Goal: Book appointment/travel/reservation

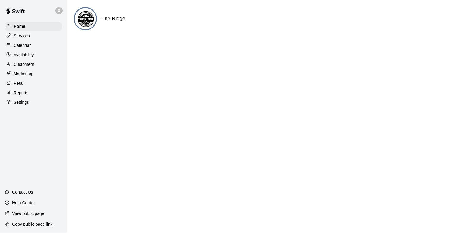
click at [15, 47] on p "Calendar" at bounding box center [22, 45] width 17 height 6
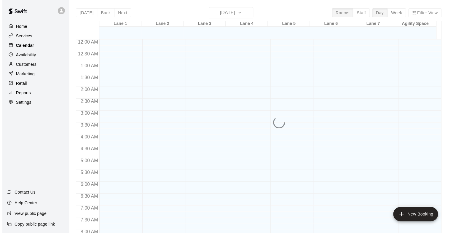
scroll to position [351, 0]
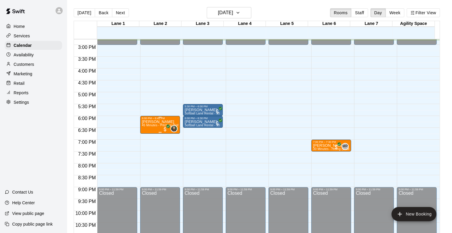
click at [161, 126] on span "45 Minutes - Pitching (Softball)" at bounding box center [164, 125] width 44 height 3
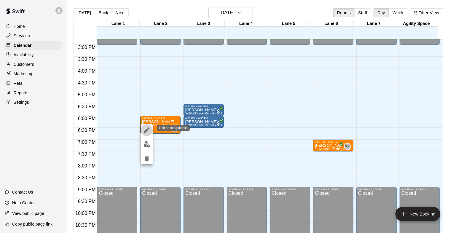
click at [150, 128] on icon "edit" at bounding box center [146, 130] width 7 height 7
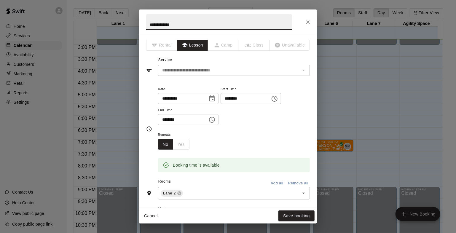
click at [215, 97] on icon "Choose date, selected date is Oct 15, 2025" at bounding box center [211, 99] width 5 height 6
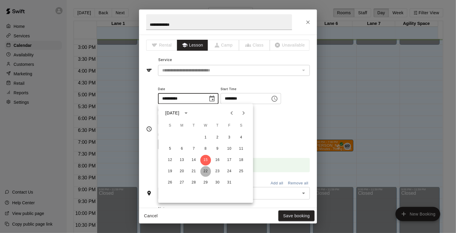
click at [206, 173] on button "22" at bounding box center [206, 171] width 11 height 11
type input "**********"
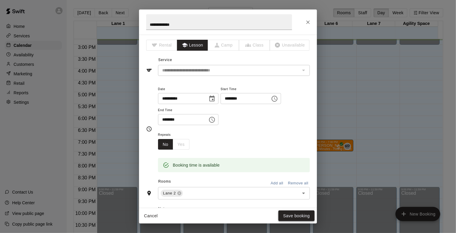
click at [292, 217] on button "Save booking" at bounding box center [297, 216] width 36 height 11
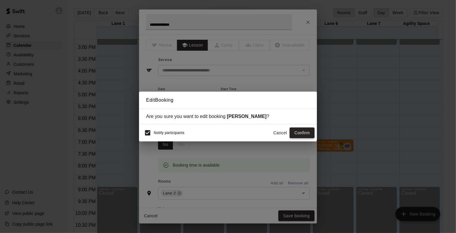
click at [305, 134] on button "Confirm" at bounding box center [302, 133] width 25 height 11
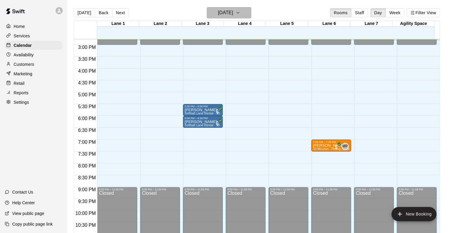
click at [219, 14] on h6 "[DATE]" at bounding box center [225, 13] width 15 height 8
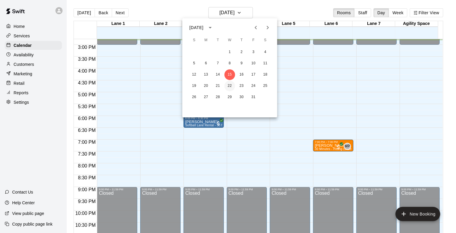
click at [227, 86] on button "22" at bounding box center [230, 86] width 11 height 11
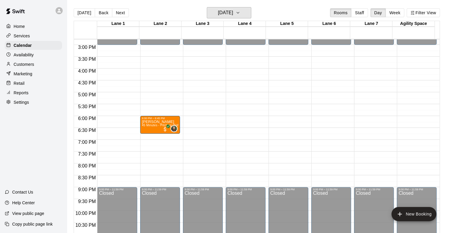
click at [207, 7] on button "[DATE]" at bounding box center [229, 12] width 45 height 11
